Goal: Task Accomplishment & Management: Use online tool/utility

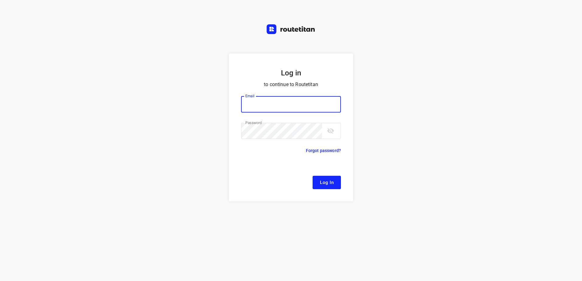
type input "[EMAIL_ADDRESS][DOMAIN_NAME]"
click at [328, 177] on button "Log In" at bounding box center [327, 182] width 28 height 13
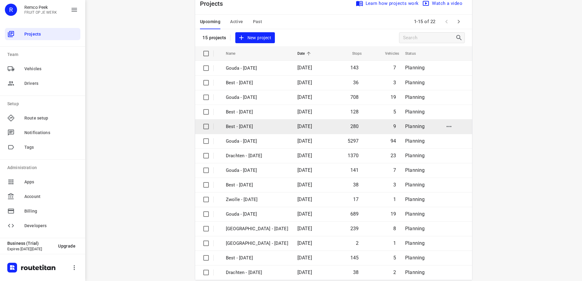
scroll to position [26, 0]
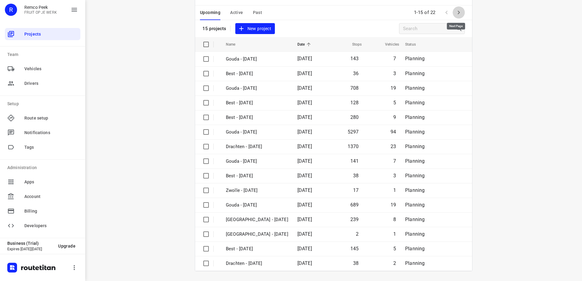
click at [458, 14] on icon "button" at bounding box center [458, 12] width 7 height 7
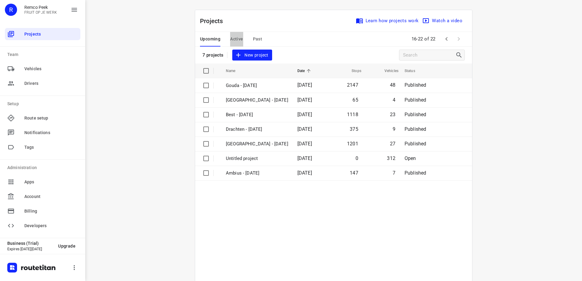
click at [240, 39] on span "Active" at bounding box center [236, 39] width 13 height 8
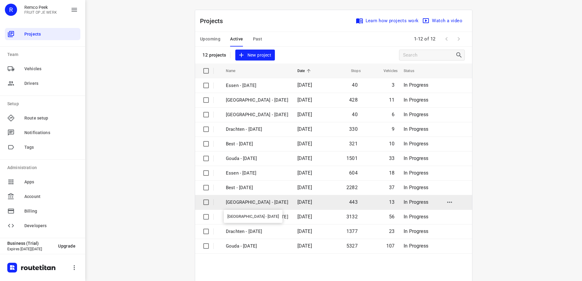
click at [254, 205] on p "[GEOGRAPHIC_DATA] - [DATE]" at bounding box center [257, 202] width 62 height 7
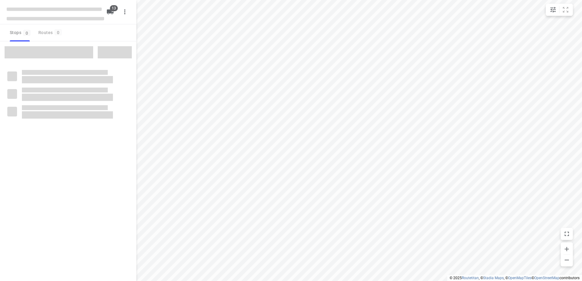
checkbox input "true"
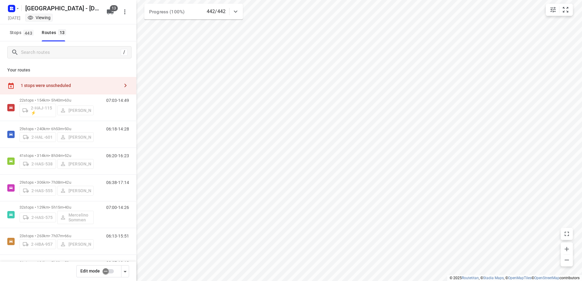
click at [109, 84] on div "1 stops were unscheduled" at bounding box center [70, 85] width 99 height 5
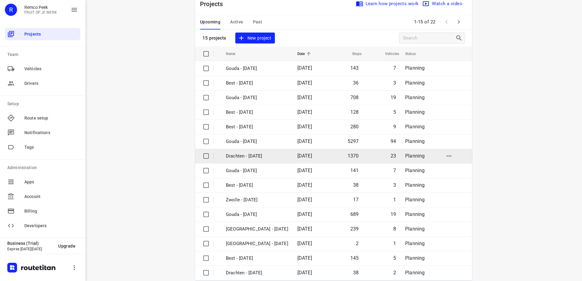
scroll to position [26, 0]
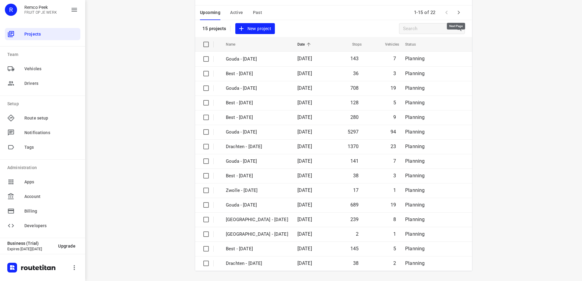
click at [456, 11] on icon "button" at bounding box center [458, 12] width 7 height 7
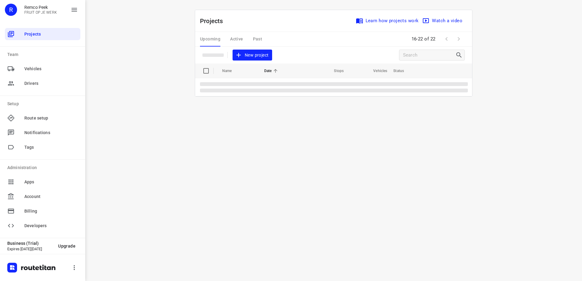
scroll to position [0, 0]
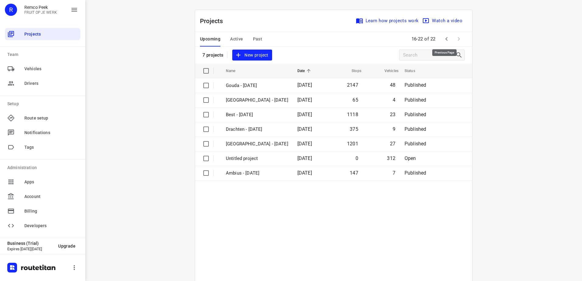
click at [447, 38] on icon "button" at bounding box center [446, 38] width 7 height 7
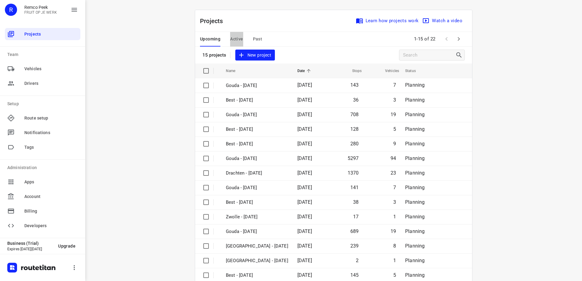
click at [238, 38] on span "Active" at bounding box center [236, 39] width 13 height 8
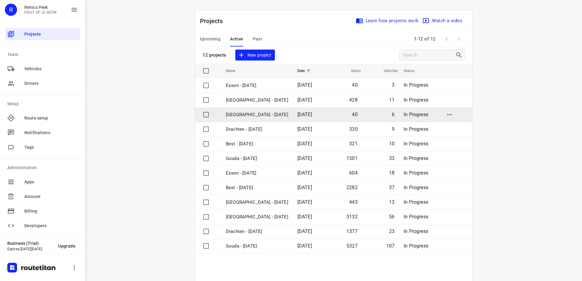
click at [255, 114] on p "[GEOGRAPHIC_DATA] - [DATE]" at bounding box center [257, 114] width 62 height 7
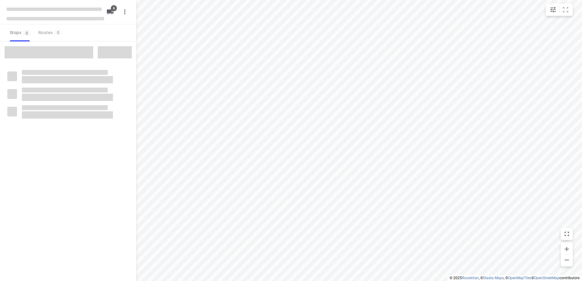
checkbox input "true"
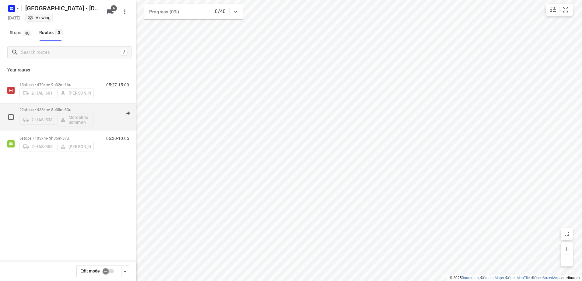
click at [46, 110] on p "22 stops • 438km • 8h35m • 30u" at bounding box center [56, 109] width 74 height 5
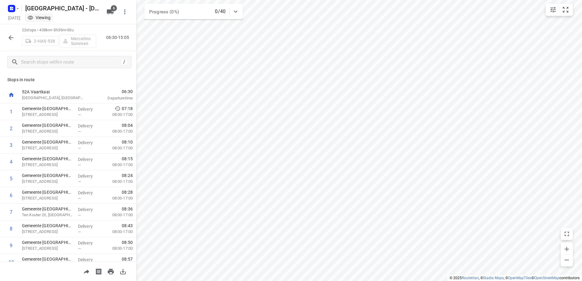
click at [10, 38] on icon "button" at bounding box center [10, 37] width 7 height 7
